Goal: Check status: Check status

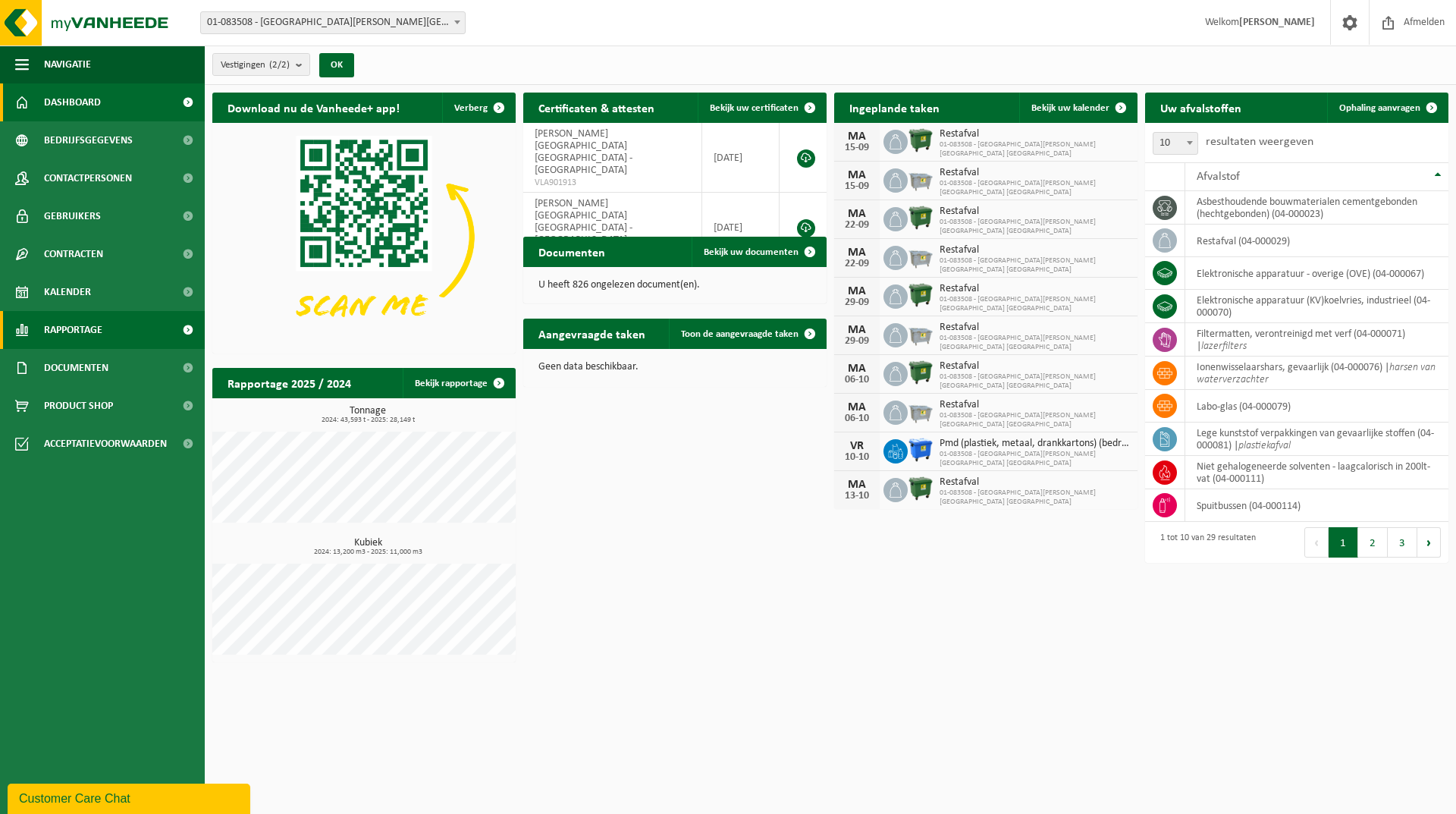
drag, startPoint x: 39, startPoint y: 294, endPoint x: 63, endPoint y: 317, distance: 33.2
click at [39, 294] on link "Kalender" at bounding box center [102, 292] width 205 height 38
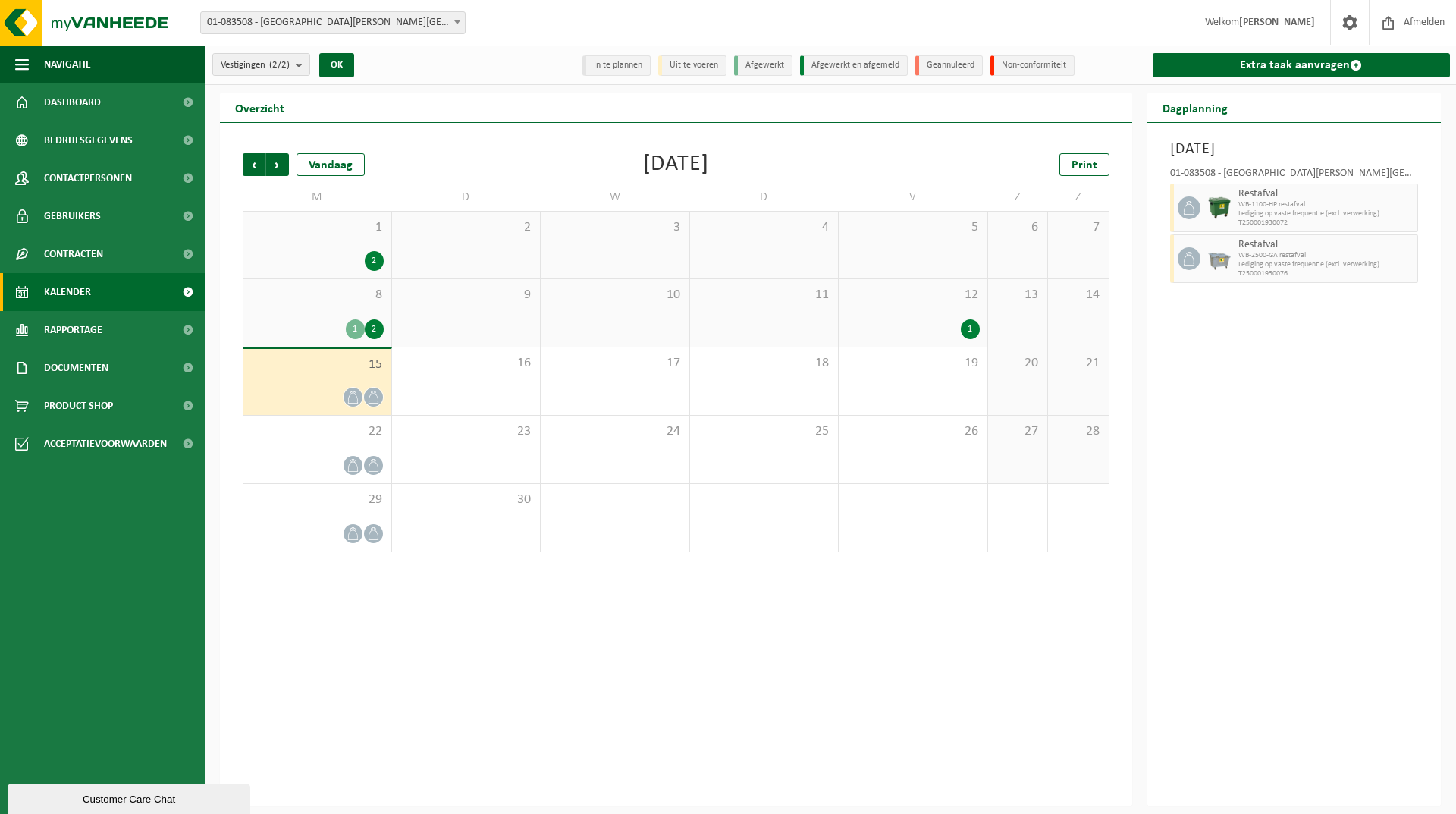
click at [966, 324] on div "1" at bounding box center [970, 328] width 19 height 20
click at [485, 402] on div "16" at bounding box center [467, 381] width 148 height 67
click at [974, 330] on div "1" at bounding box center [970, 328] width 19 height 20
click at [278, 159] on span "Volgende" at bounding box center [277, 164] width 23 height 23
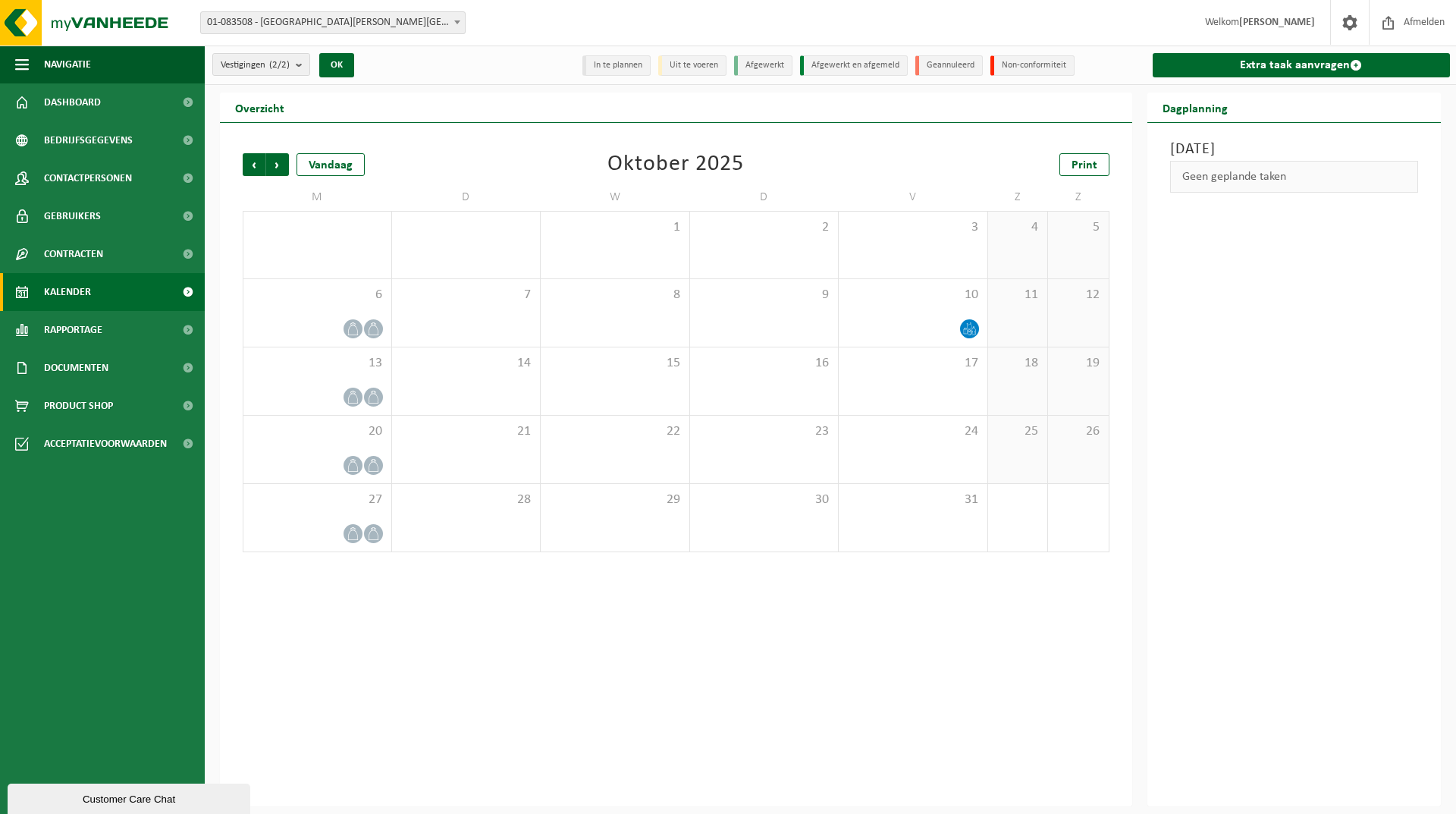
click at [241, 164] on div "Vorige Volgende Vandaag Oktober 2025 Print M D W D V Z Z 29 30 1 2 3 4 5 6 7 8 …" at bounding box center [676, 353] width 882 height 430
click at [252, 166] on span "Vorige" at bounding box center [253, 164] width 23 height 23
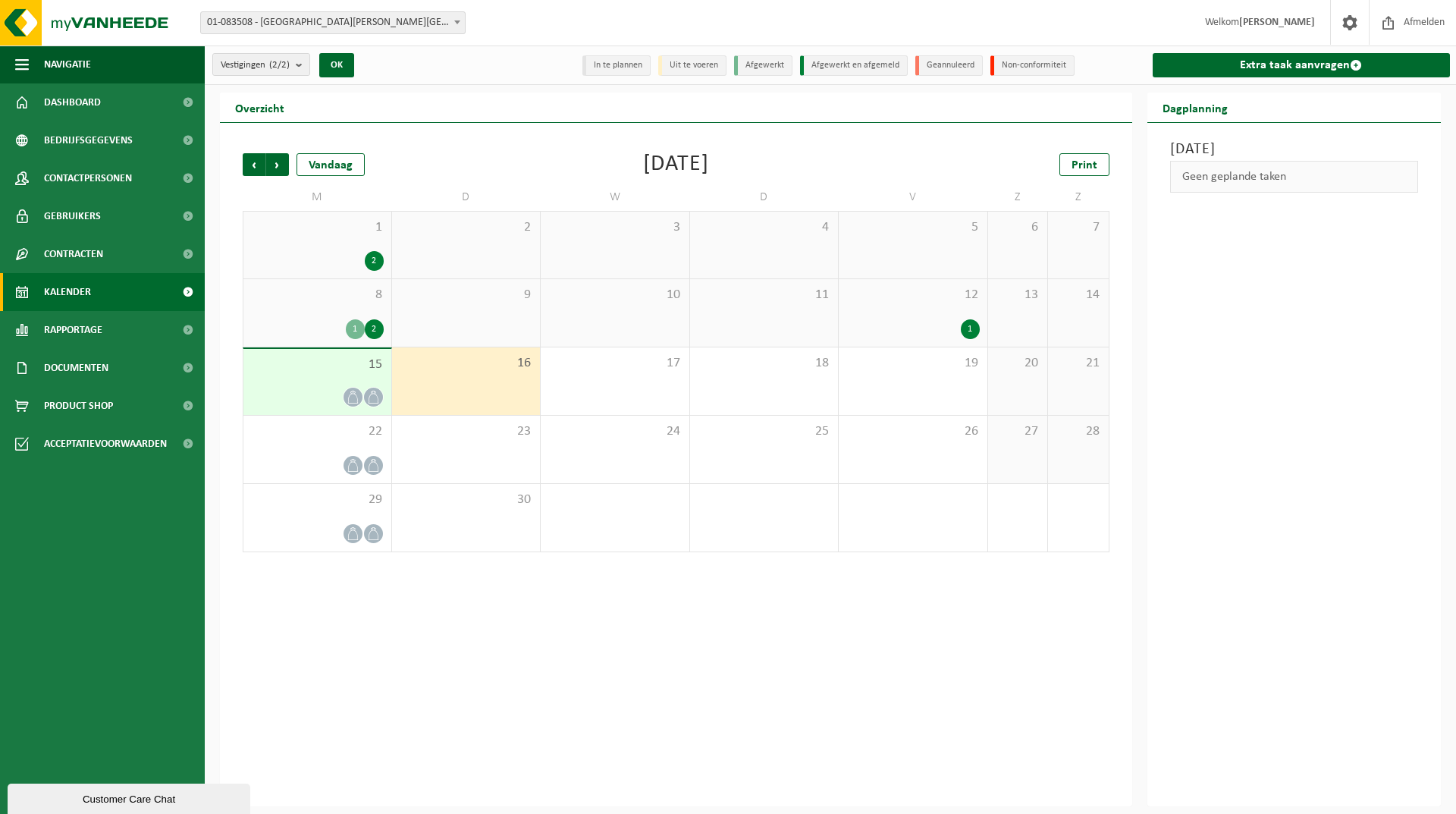
click at [683, 589] on div "Vorige Volgende Vandaag September 2025 Print M D W D V Z Z 1 2 2 3 4 5 6 7 8 1 …" at bounding box center [677, 465] width 913 height 684
click at [659, 388] on div "17" at bounding box center [615, 381] width 148 height 67
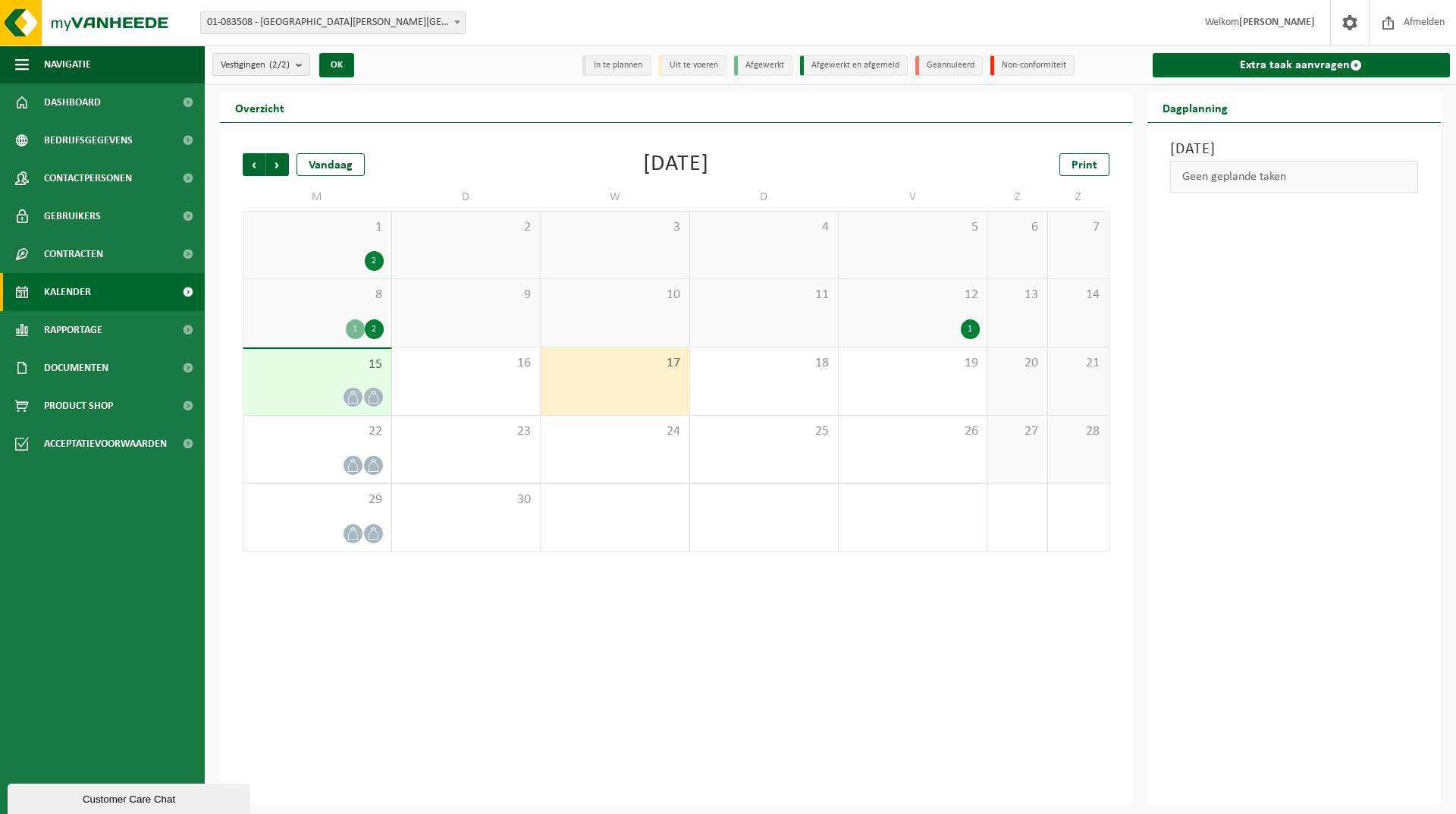
click at [951, 322] on div "1" at bounding box center [913, 328] width 133 height 20
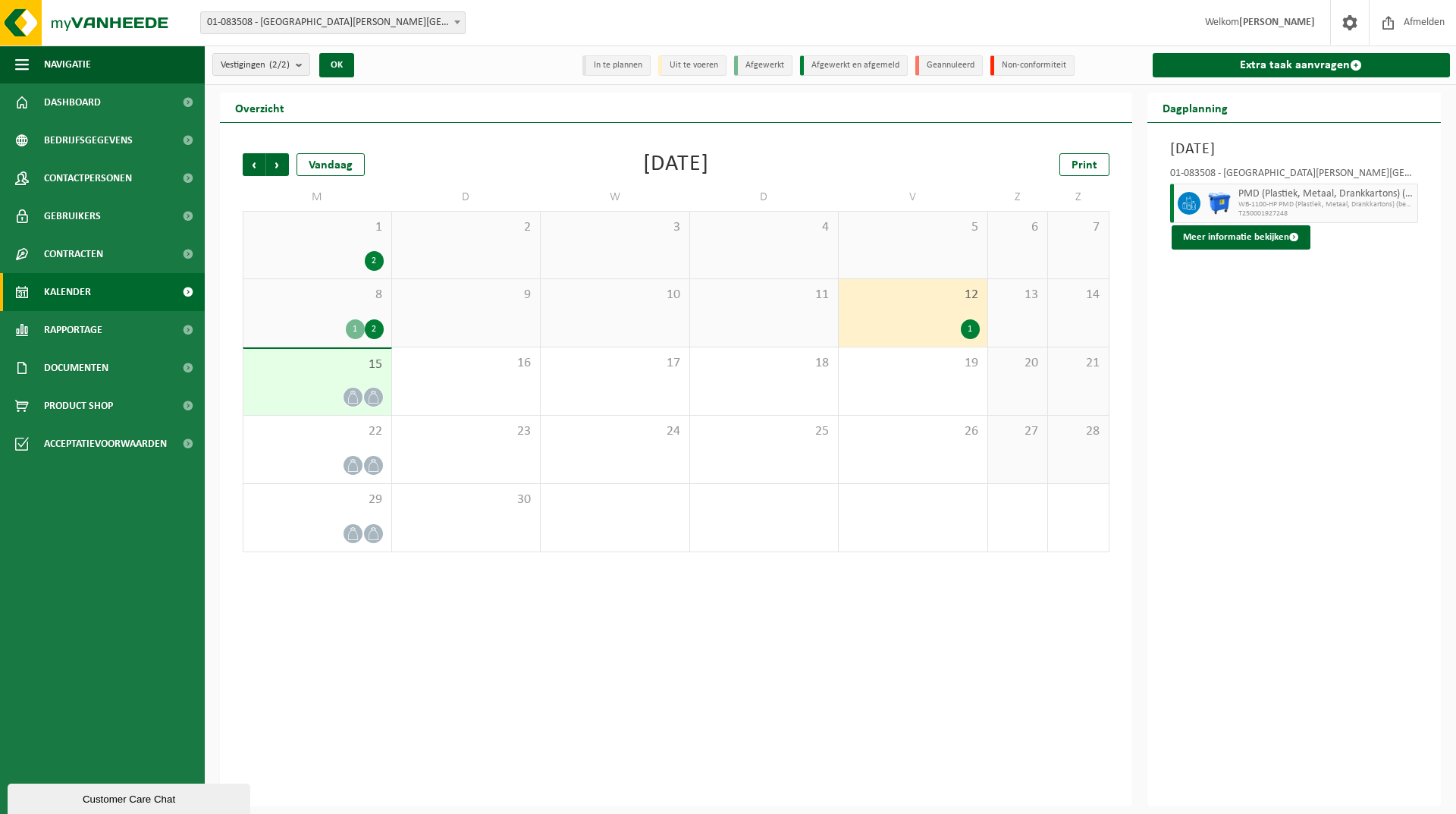
click at [974, 322] on div "1" at bounding box center [970, 328] width 19 height 20
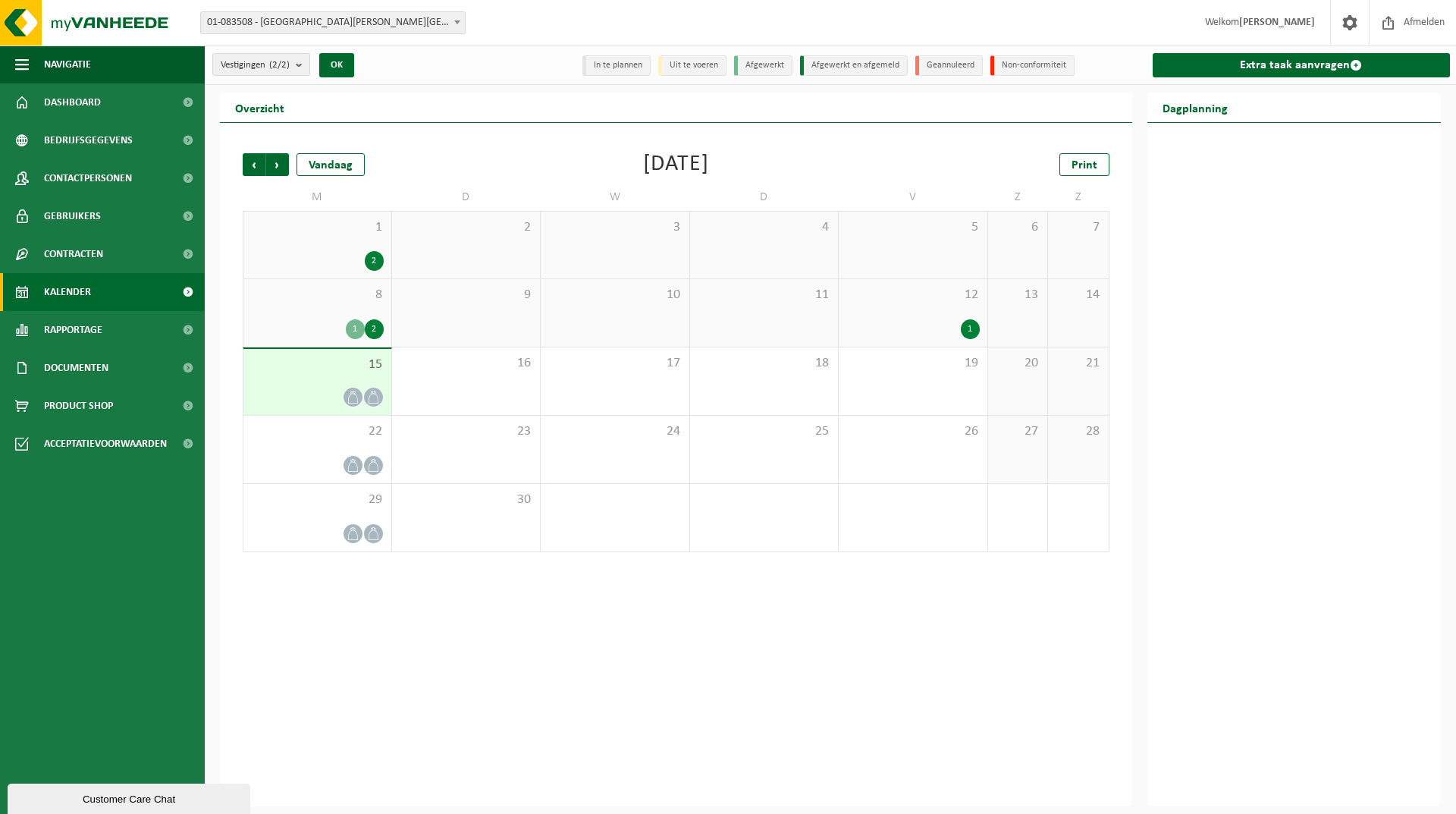
click at [963, 328] on div "1" at bounding box center [970, 328] width 19 height 20
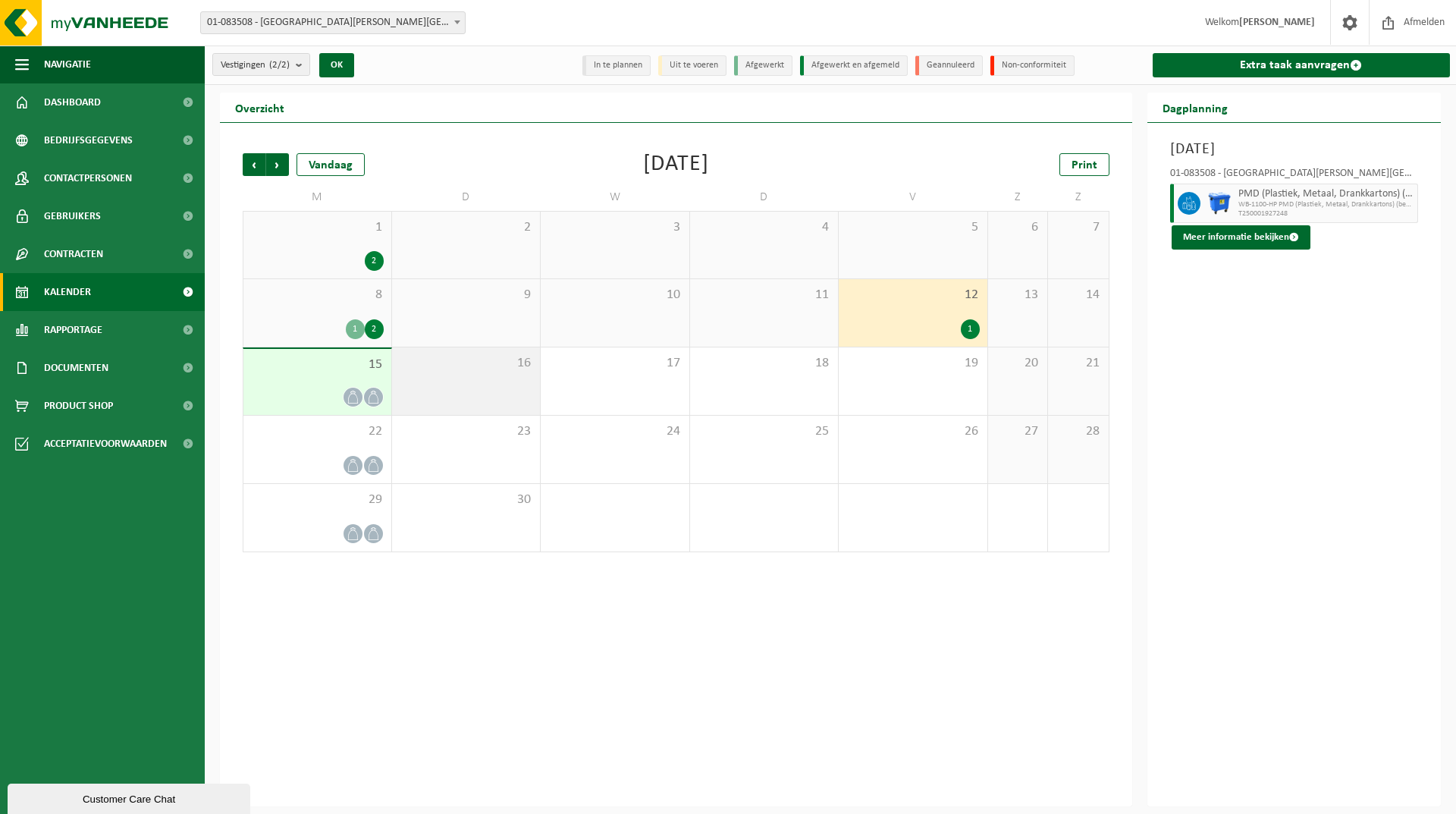
click at [459, 390] on div "16" at bounding box center [467, 381] width 148 height 67
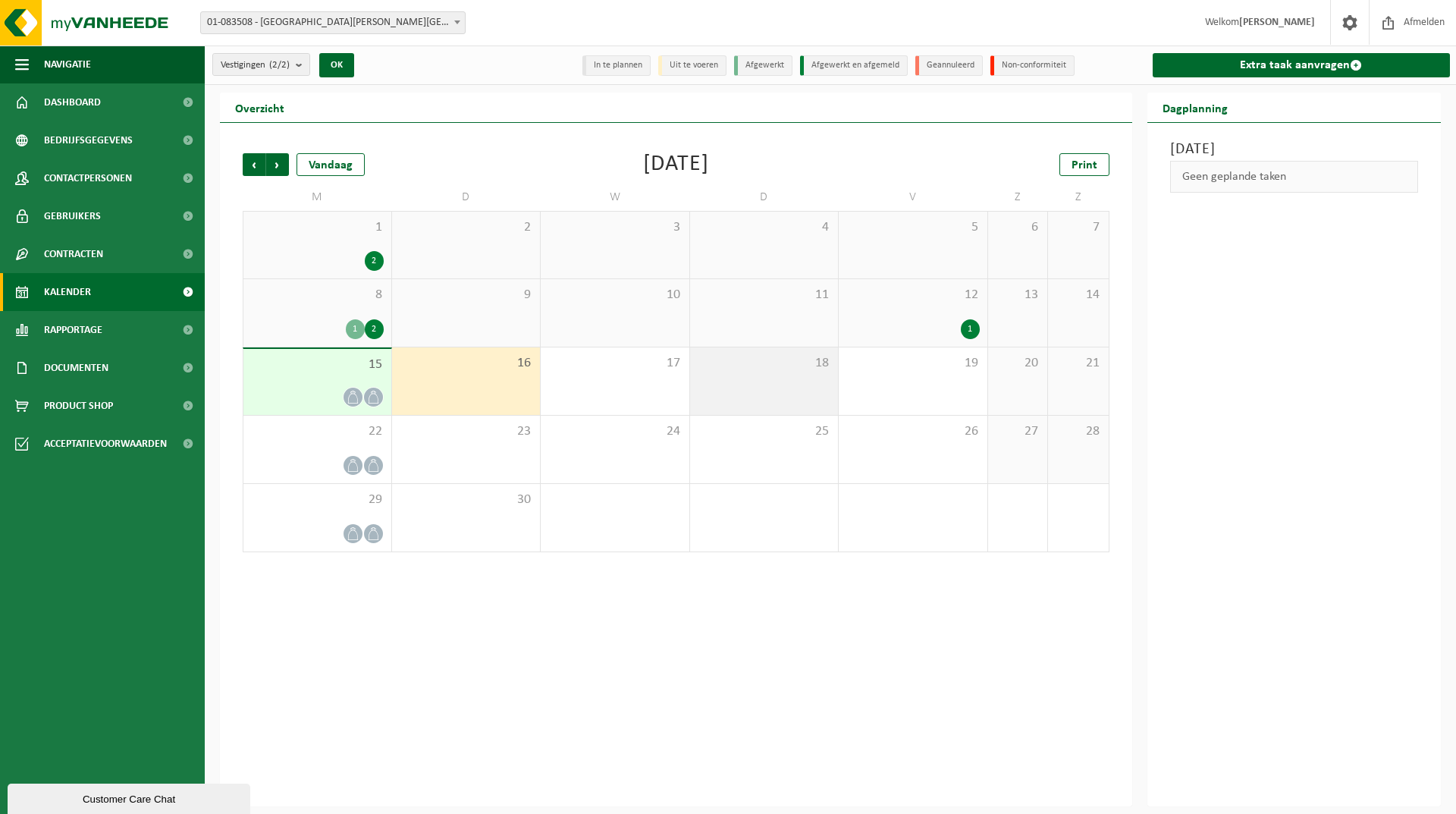
click at [695, 401] on div "18" at bounding box center [764, 381] width 148 height 67
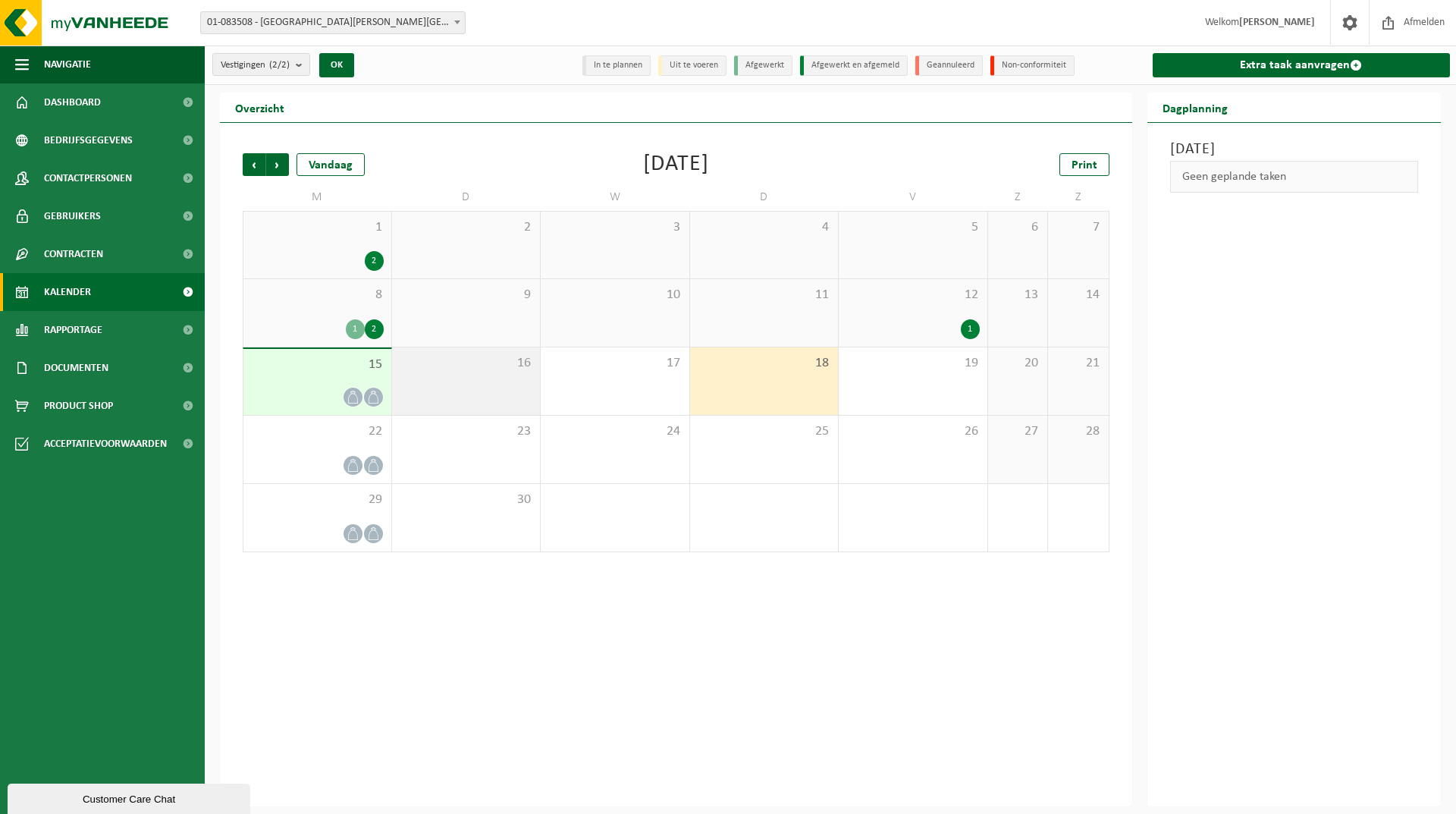
click at [527, 381] on div "16" at bounding box center [467, 381] width 148 height 67
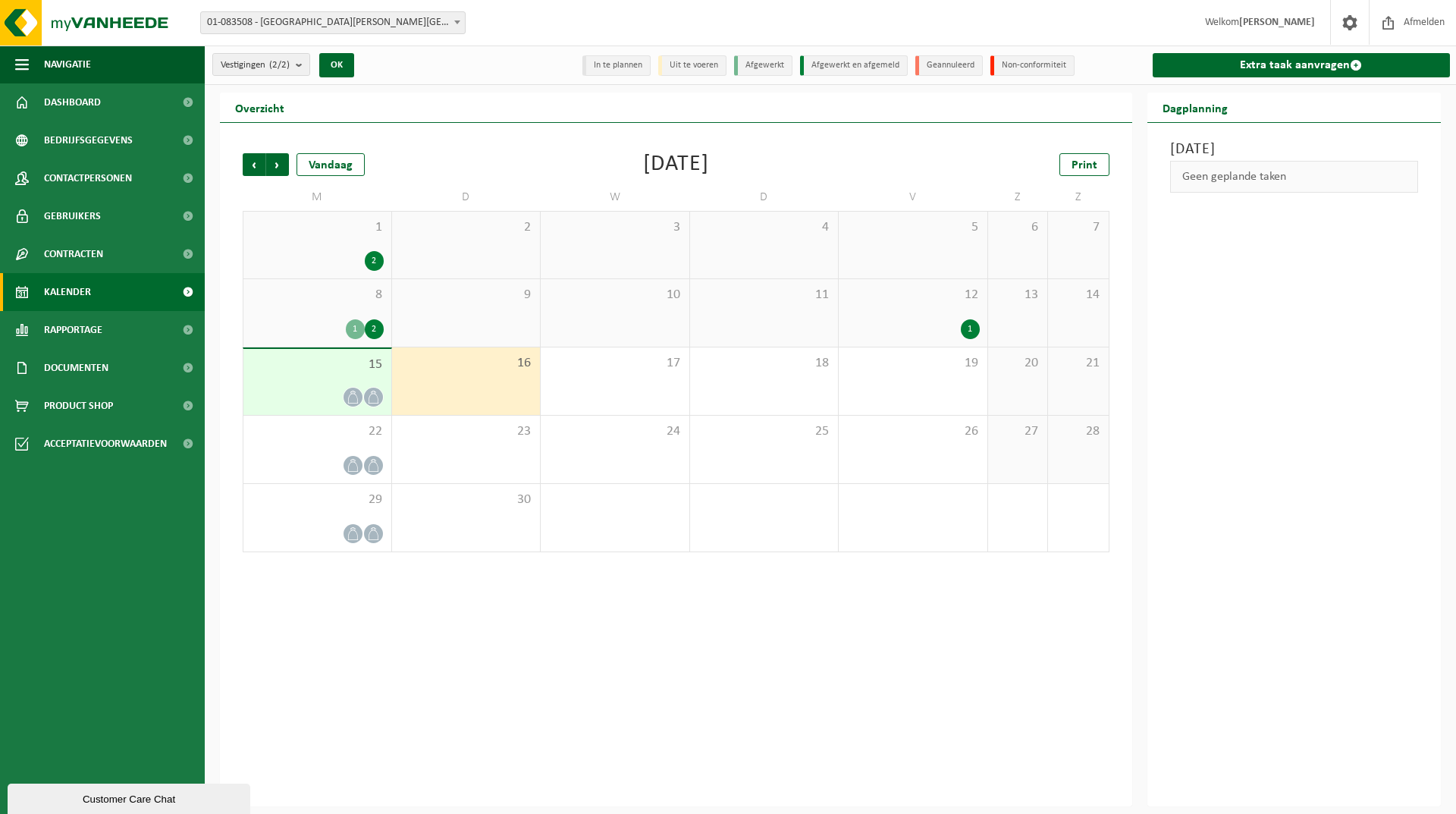
click at [632, 66] on li "In te plannen" at bounding box center [617, 66] width 68 height 21
